Goal: Navigation & Orientation: Find specific page/section

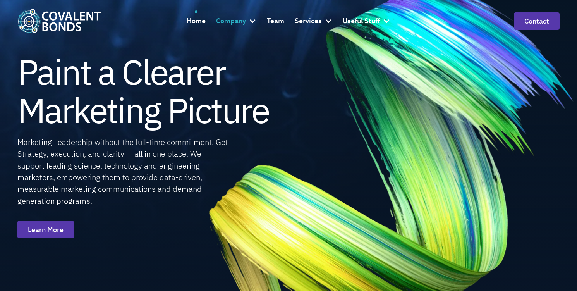
click at [252, 22] on div at bounding box center [253, 21] width 8 height 8
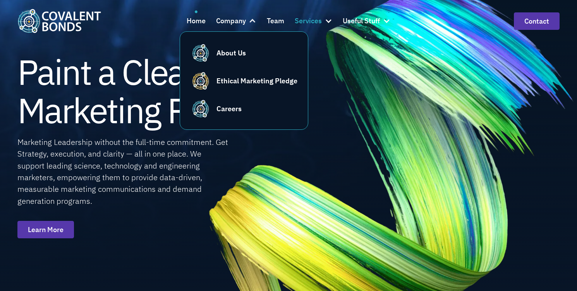
click at [330, 20] on div at bounding box center [329, 21] width 8 height 8
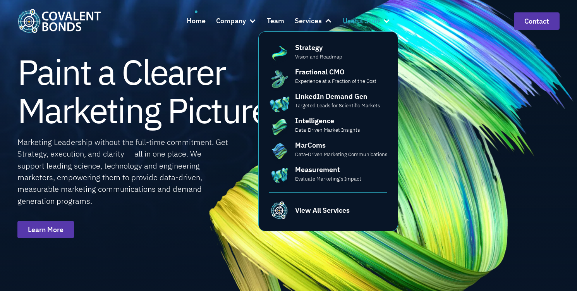
click at [386, 19] on div at bounding box center [387, 21] width 8 height 8
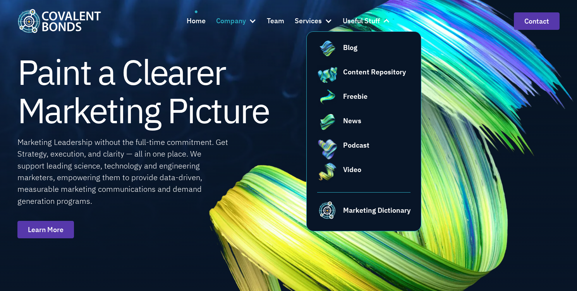
click at [250, 19] on div at bounding box center [253, 21] width 8 height 8
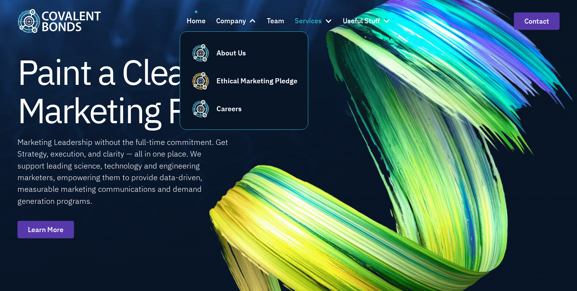
click at [316, 24] on div "Services" at bounding box center [308, 20] width 27 height 11
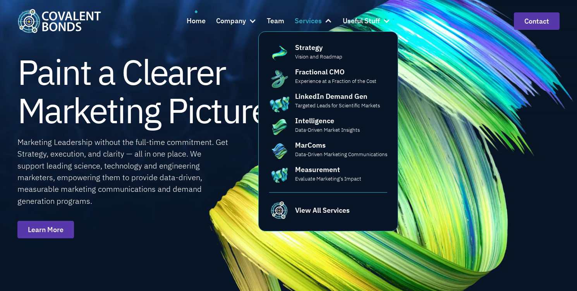
click at [314, 22] on div "Services" at bounding box center [308, 20] width 27 height 11
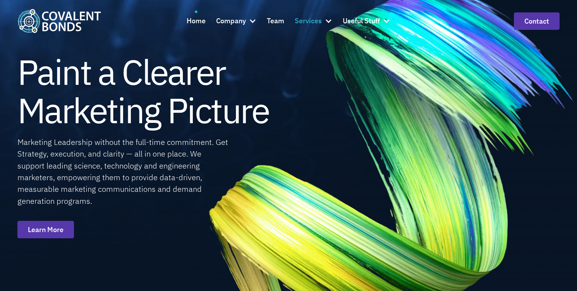
click at [314, 22] on div "Services" at bounding box center [308, 20] width 27 height 11
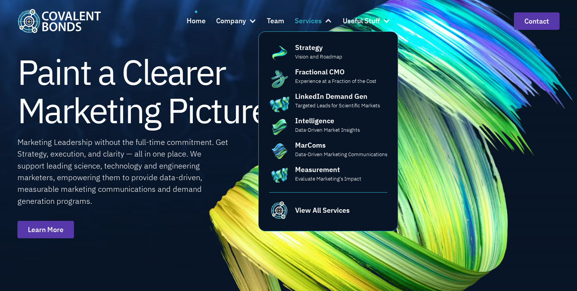
click at [301, 22] on div "Services" at bounding box center [308, 20] width 27 height 11
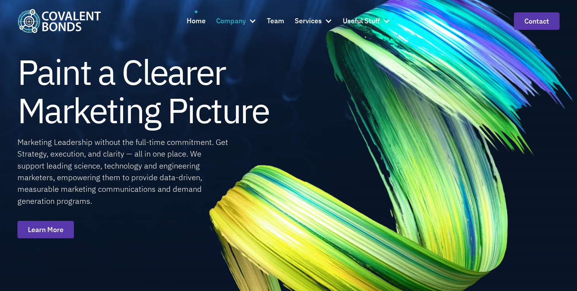
click at [255, 23] on div at bounding box center [253, 21] width 8 height 8
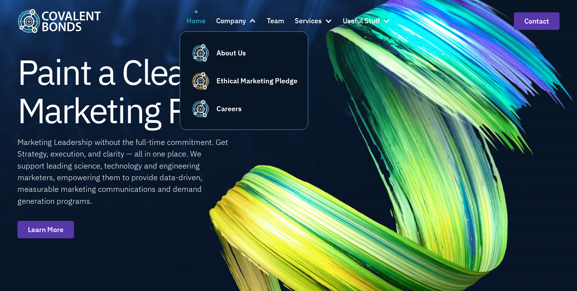
click at [195, 23] on div "Home" at bounding box center [196, 20] width 19 height 11
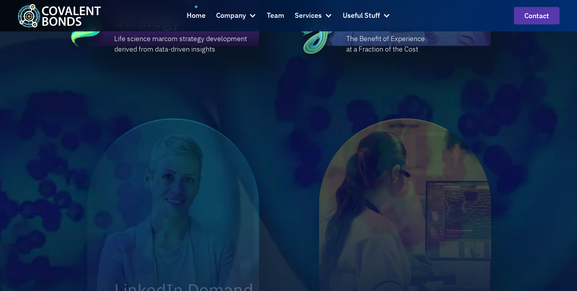
scroll to position [761, 0]
